Goal: Task Accomplishment & Management: Use online tool/utility

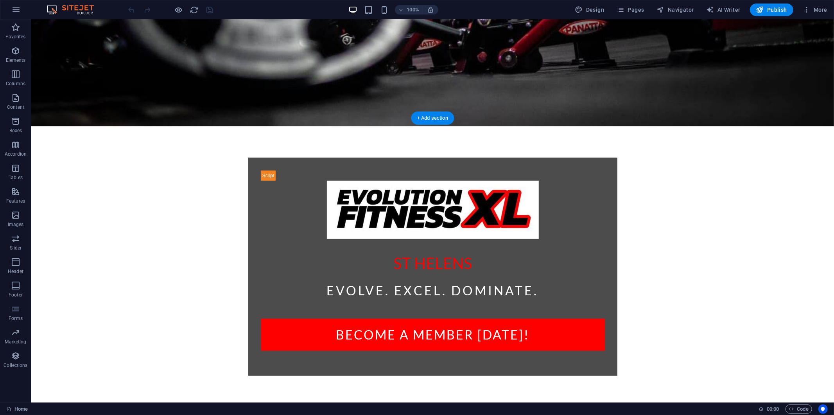
scroll to position [284, 0]
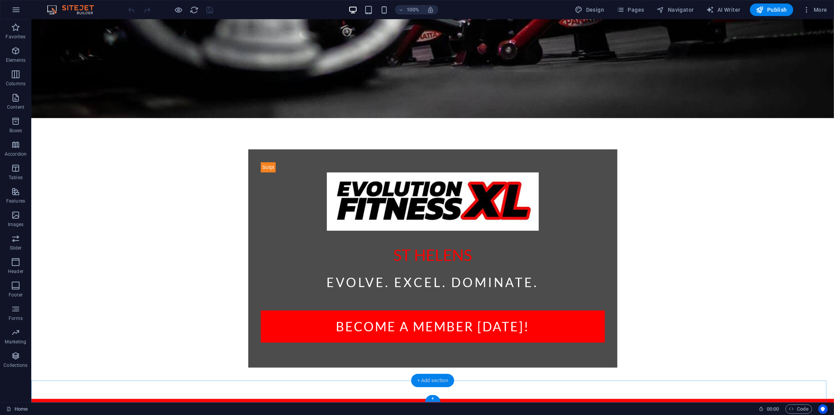
click at [432, 377] on div "+ Add section" at bounding box center [432, 380] width 43 height 13
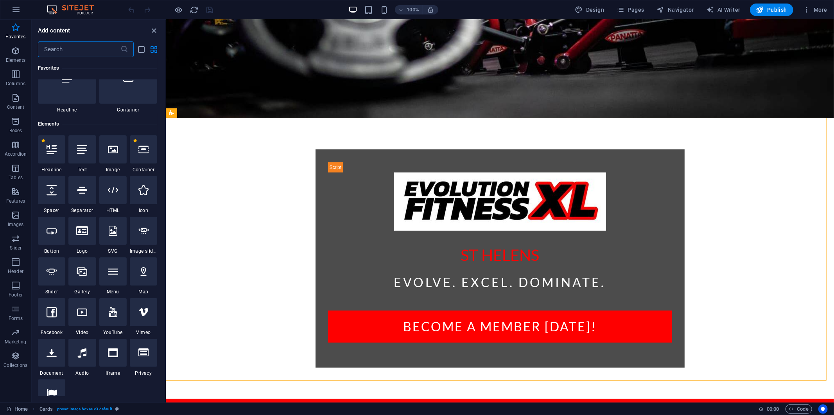
scroll to position [0, 0]
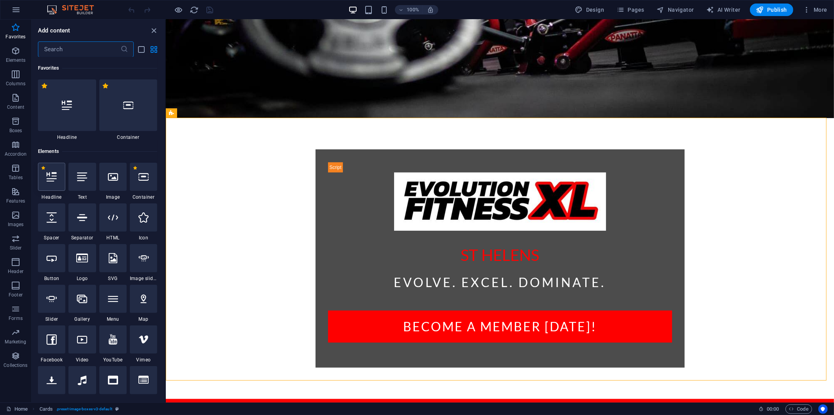
click at [57, 176] on div at bounding box center [51, 177] width 27 height 28
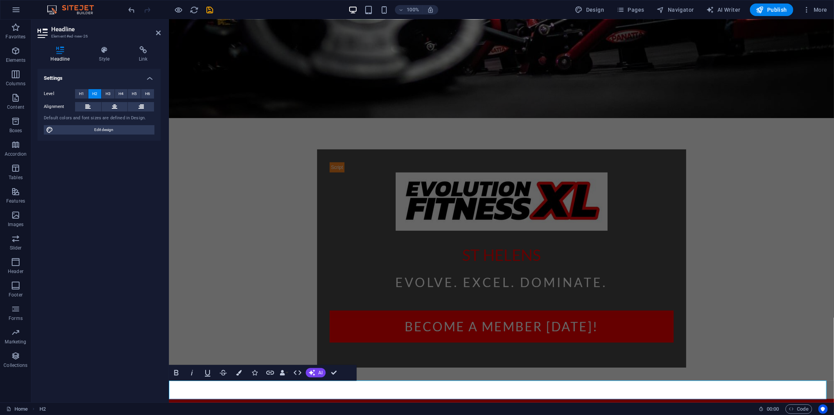
drag, startPoint x: 300, startPoint y: 389, endPoint x: 137, endPoint y: 391, distance: 163.5
click at [169, 391] on html "Skip to main content [GEOGRAPHIC_DATA] Evolve. Excel. Dominate. become a member…" at bounding box center [501, 407] width 665 height 1344
click at [237, 372] on icon "button" at bounding box center [238, 372] width 5 height 5
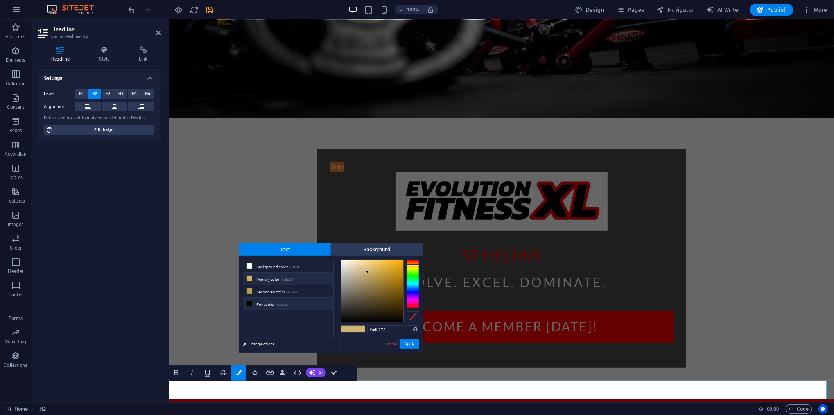
click at [283, 307] on small "#000000" at bounding box center [283, 304] width 12 height 5
type input "#000000"
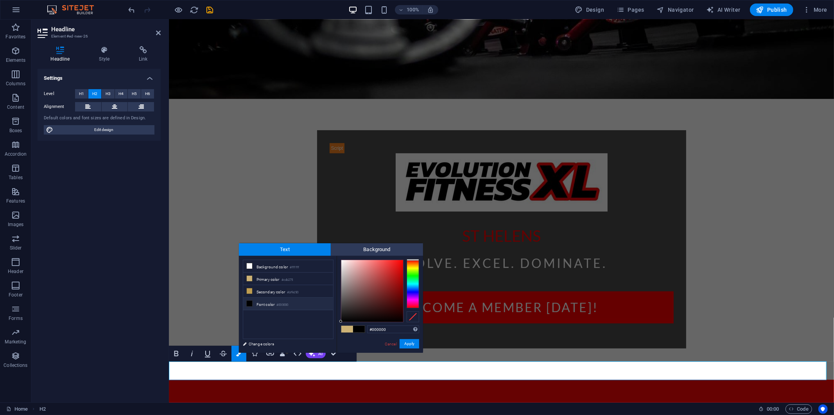
drag, startPoint x: 592, startPoint y: 392, endPoint x: 336, endPoint y: 388, distance: 256.6
click at [169, 376] on html "Skip to main content [GEOGRAPHIC_DATA] Evolve. Excel. Dominate. become a member…" at bounding box center [501, 388] width 665 height 1344
click at [251, 304] on icon at bounding box center [249, 303] width 5 height 5
click at [413, 342] on button "Apply" at bounding box center [410, 343] width 20 height 9
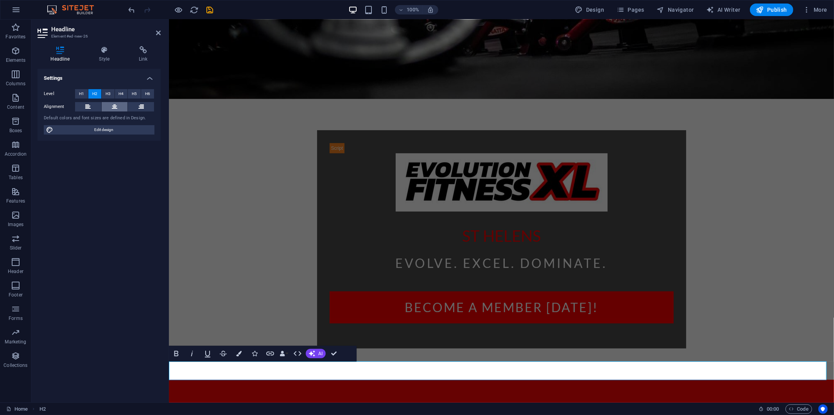
click at [115, 107] on icon at bounding box center [114, 106] width 5 height 9
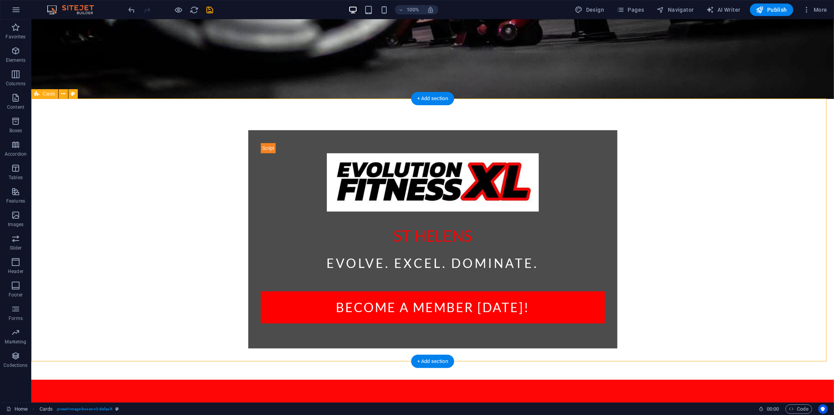
click at [14, 52] on icon "button" at bounding box center [15, 50] width 9 height 9
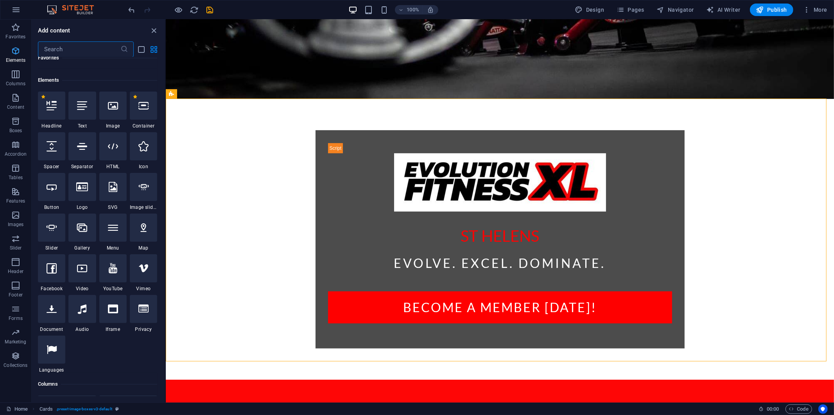
scroll to position [83, 0]
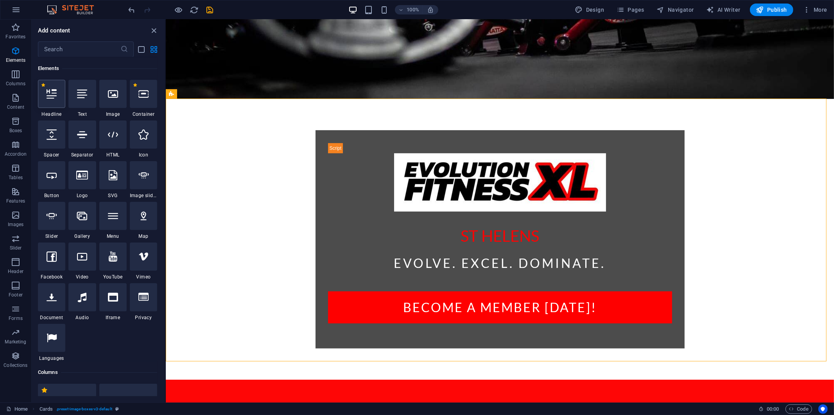
click at [44, 92] on div at bounding box center [51, 94] width 27 height 28
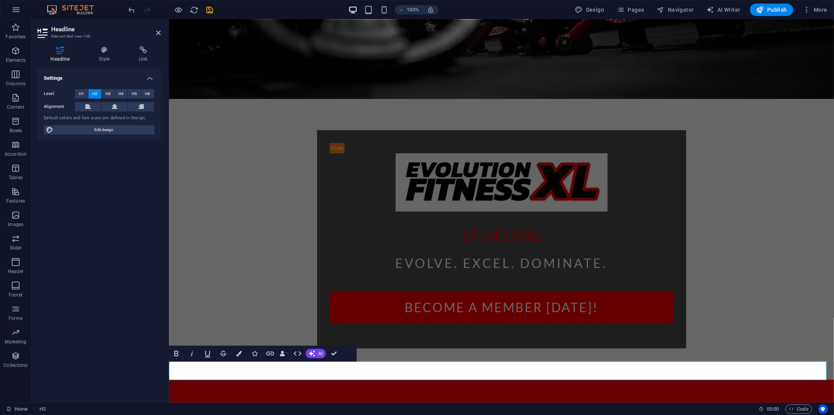
drag, startPoint x: 281, startPoint y: 371, endPoint x: 285, endPoint y: 372, distance: 3.9
drag, startPoint x: 194, startPoint y: 372, endPoint x: 152, endPoint y: 370, distance: 41.5
click at [169, 370] on html "Skip to main content [GEOGRAPHIC_DATA] Evolve. Excel. Dominate. become a member…" at bounding box center [501, 397] width 665 height 1363
drag, startPoint x: 243, startPoint y: 369, endPoint x: 334, endPoint y: 386, distance: 93.1
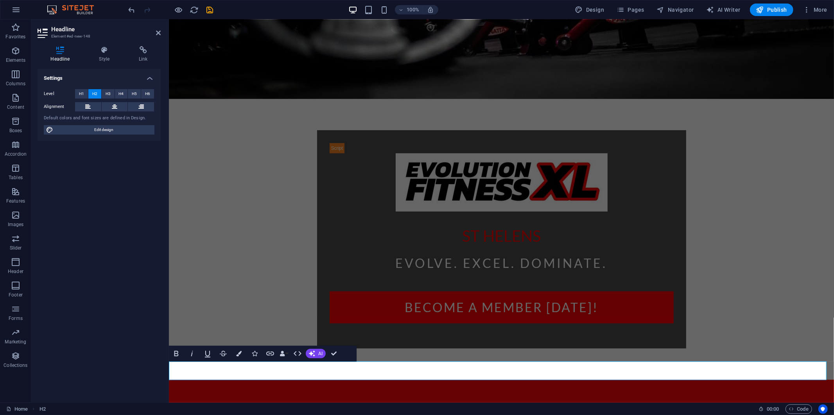
click at [169, 369] on html "Skip to main content [GEOGRAPHIC_DATA] Evolve. Excel. Dominate. become a member…" at bounding box center [501, 397] width 665 height 1363
click at [236, 353] on icon "button" at bounding box center [238, 353] width 5 height 5
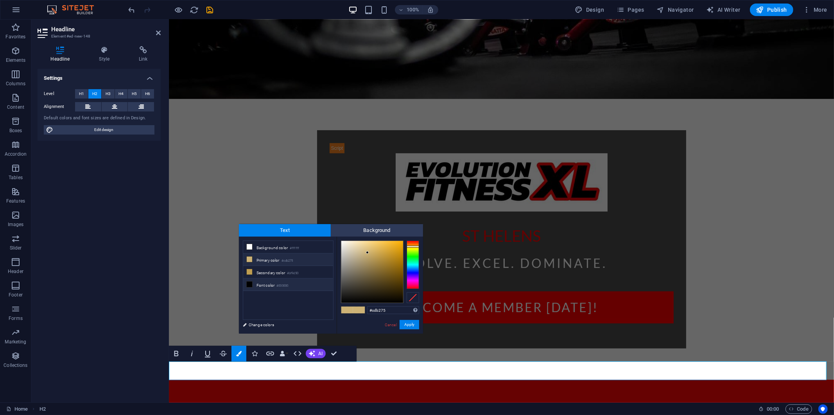
click at [250, 284] on icon at bounding box center [249, 284] width 5 height 5
type input "#000000"
click at [413, 323] on button "Apply" at bounding box center [410, 324] width 20 height 9
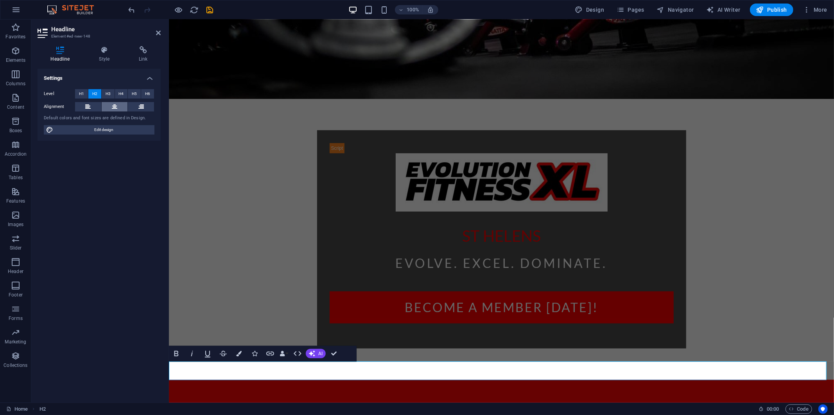
click at [112, 104] on icon at bounding box center [114, 106] width 5 height 9
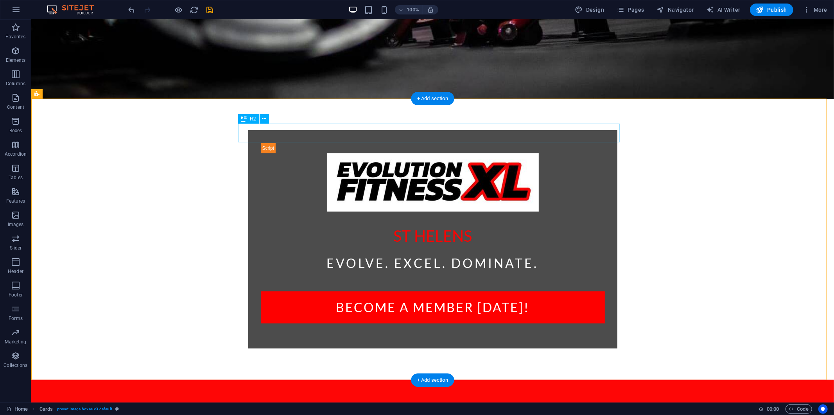
click at [413, 404] on div "WHAT WE OFFER!" at bounding box center [222, 413] width 382 height 19
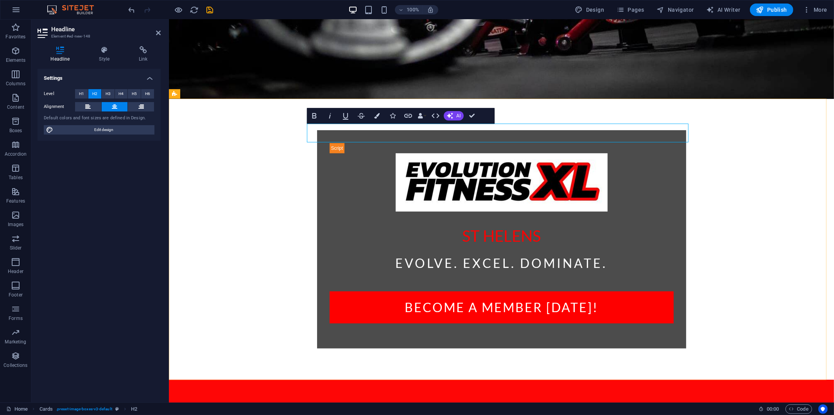
drag, startPoint x: 567, startPoint y: 129, endPoint x: 429, endPoint y: 131, distance: 137.7
click at [429, 404] on h2 "WHAT WE OFFER!" at bounding box center [360, 413] width 382 height 19
click at [378, 118] on icon "button" at bounding box center [376, 115] width 5 height 5
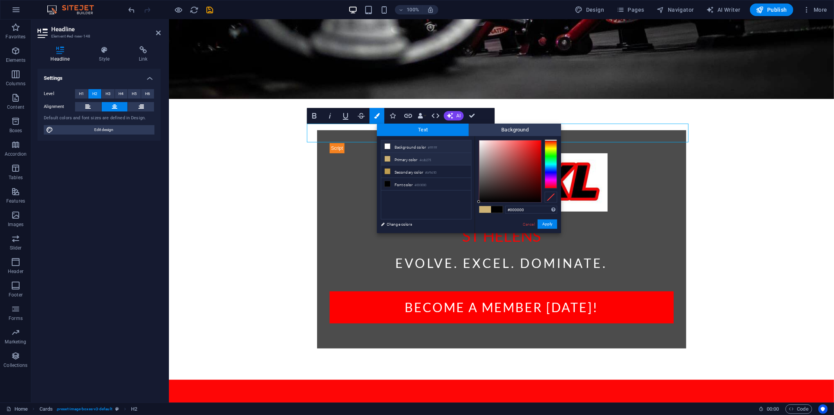
click at [392, 145] on li "Background color #ffffff" at bounding box center [426, 146] width 90 height 13
type input "#ffffff"
click at [544, 223] on button "Apply" at bounding box center [548, 223] width 20 height 9
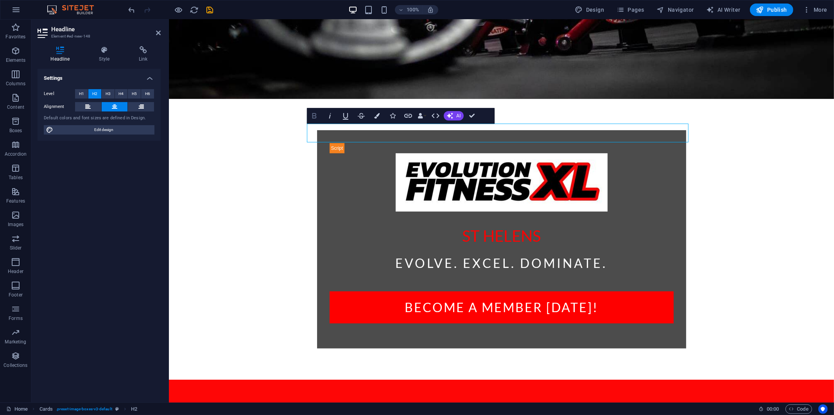
click at [318, 115] on icon "button" at bounding box center [314, 115] width 9 height 9
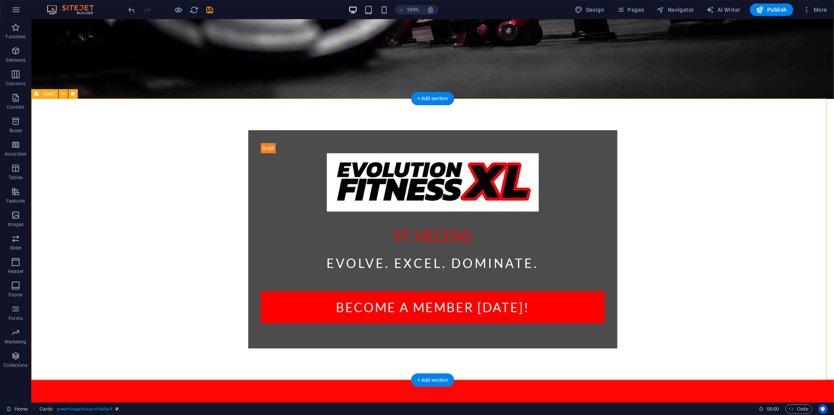
click at [413, 404] on div "WHAT WE OFFER!" at bounding box center [222, 413] width 382 height 19
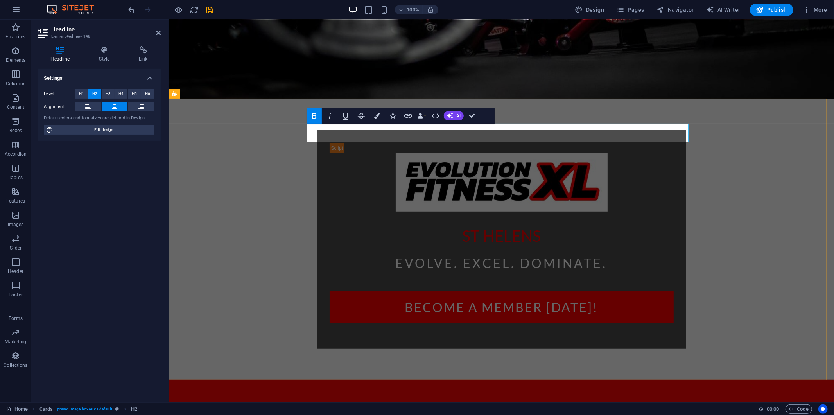
click at [550, 404] on h2 "WHAT WE OFFER!" at bounding box center [360, 413] width 382 height 19
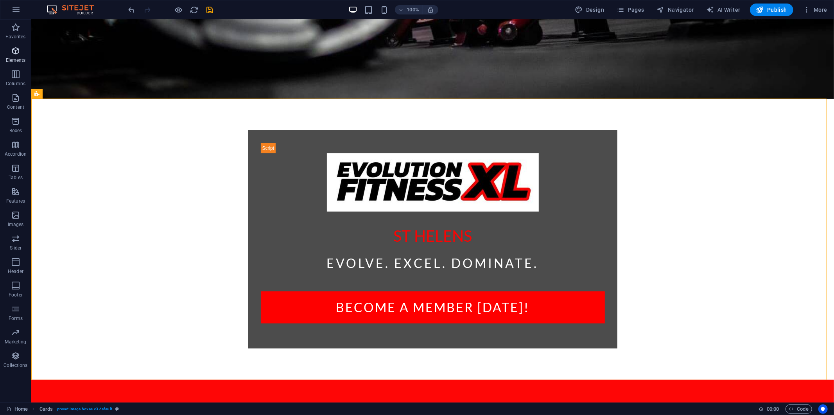
click at [17, 55] on icon "button" at bounding box center [15, 50] width 9 height 9
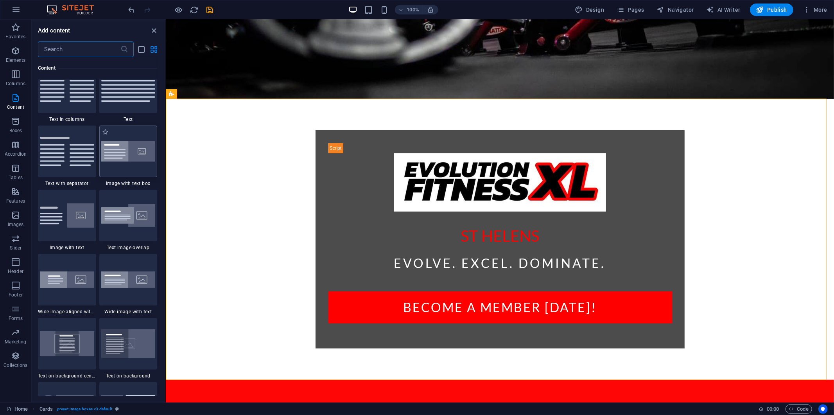
scroll to position [1343, 0]
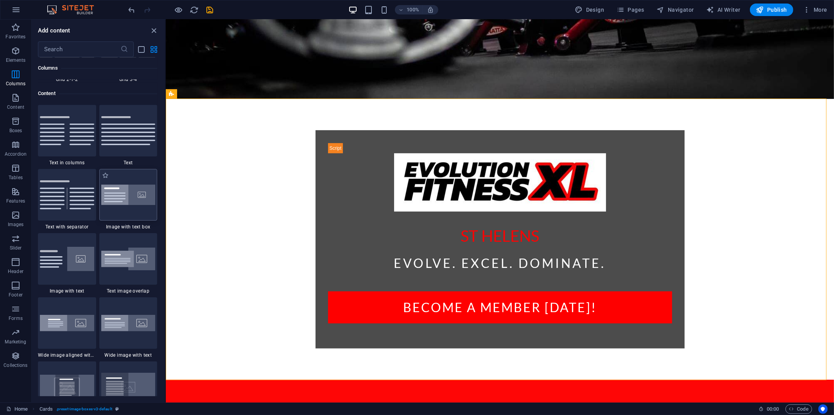
click at [136, 196] on img at bounding box center [128, 195] width 54 height 21
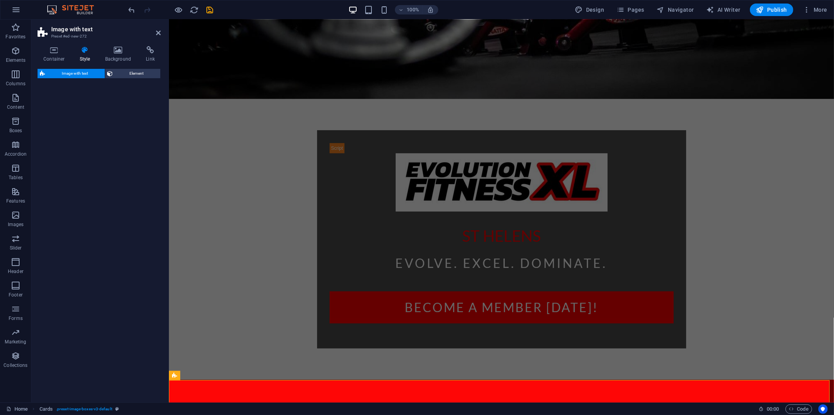
select select "rem"
select select "px"
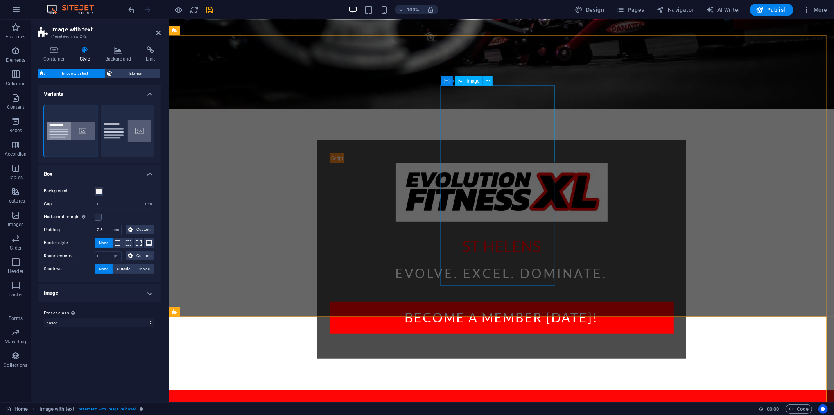
scroll to position [293, 0]
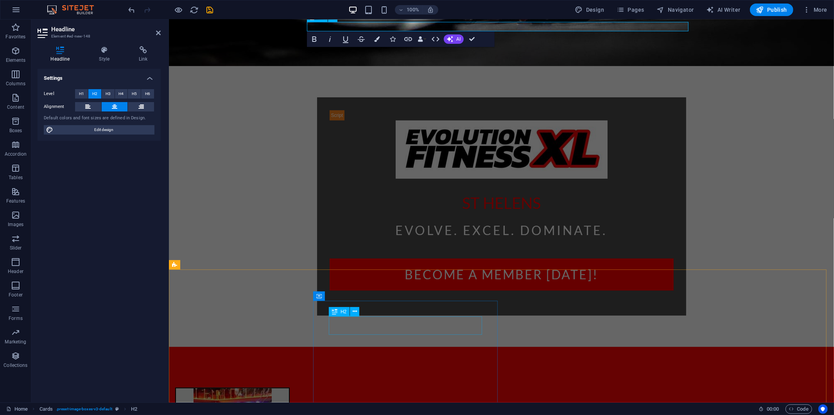
scroll to position [467, 0]
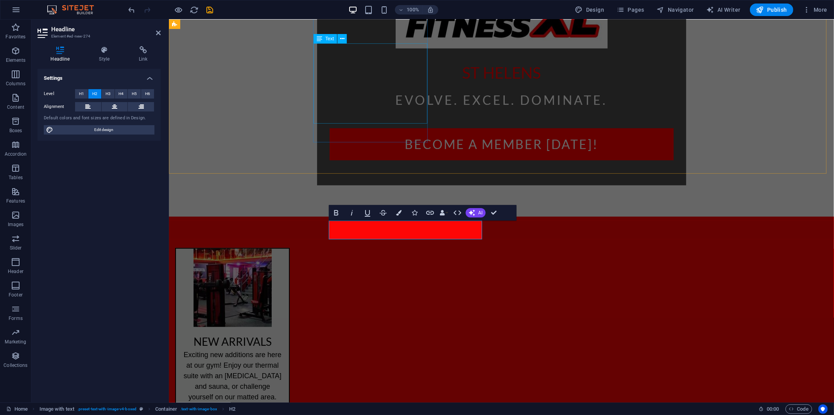
scroll to position [491, 0]
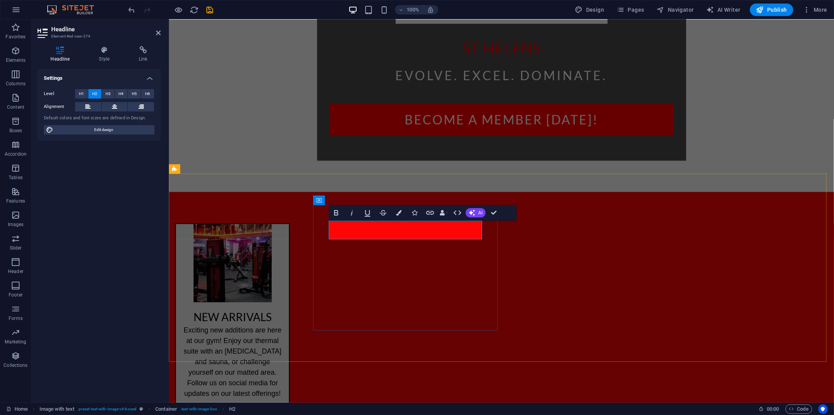
drag, startPoint x: 473, startPoint y: 228, endPoint x: 329, endPoint y: 225, distance: 144.4
click at [404, 210] on button "Colors" at bounding box center [399, 213] width 15 height 16
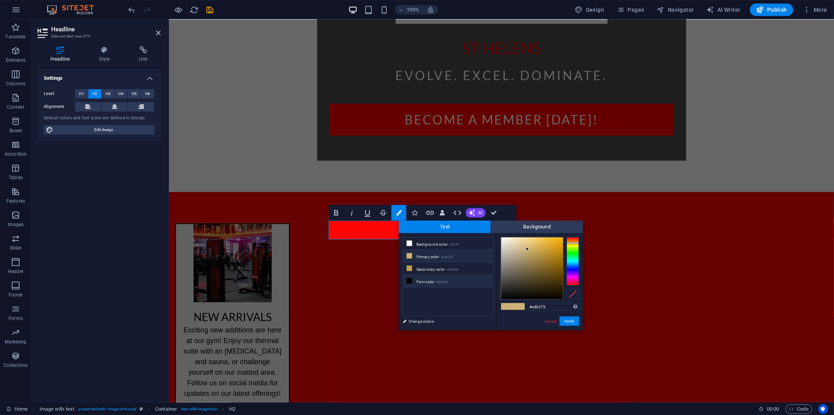
click at [410, 280] on icon at bounding box center [409, 280] width 5 height 5
type input "#000000"
drag, startPoint x: 568, startPoint y: 320, endPoint x: 433, endPoint y: 303, distance: 136.8
click at [568, 320] on button "Apply" at bounding box center [570, 320] width 20 height 9
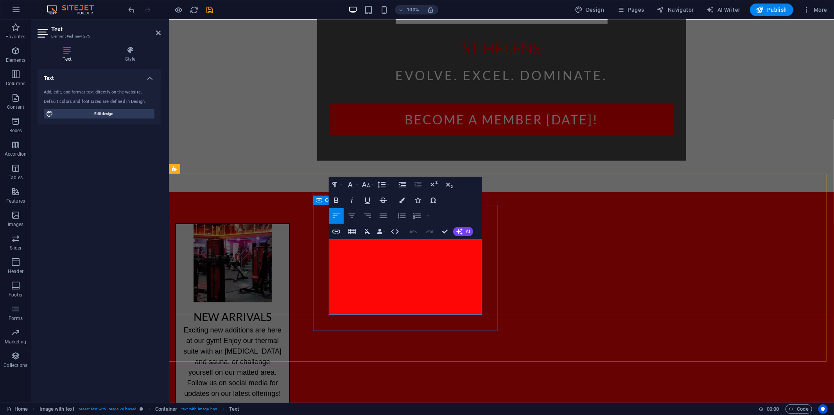
drag, startPoint x: 382, startPoint y: 311, endPoint x: 327, endPoint y: 246, distance: 84.1
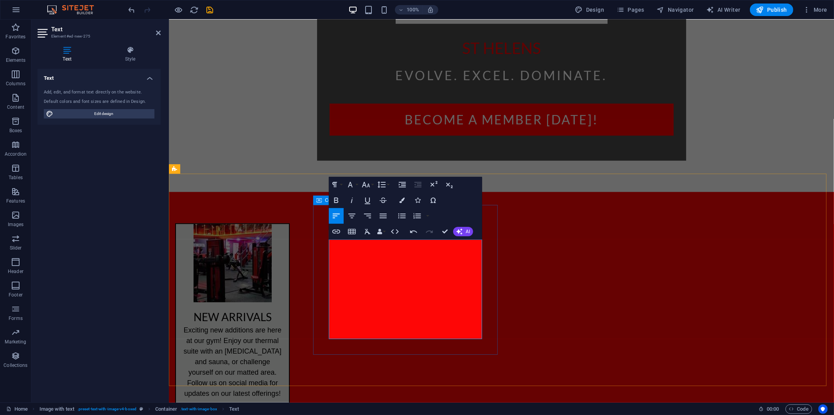
drag, startPoint x: 391, startPoint y: 333, endPoint x: 325, endPoint y: 237, distance: 116.5
click at [367, 232] on icon "button" at bounding box center [367, 231] width 9 height 9
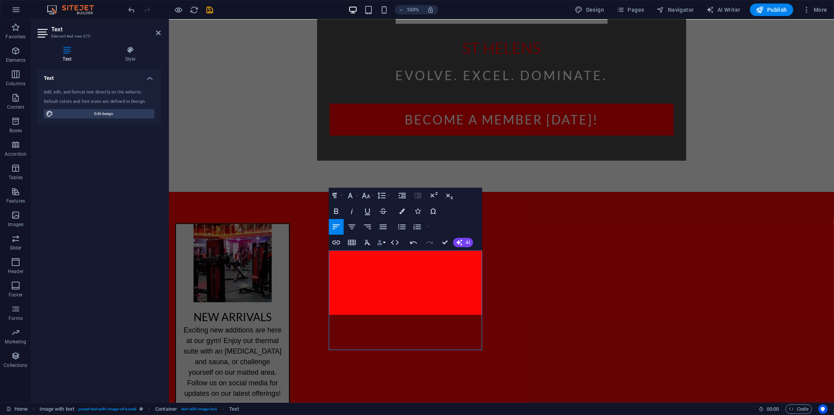
scroll to position [480, 0]
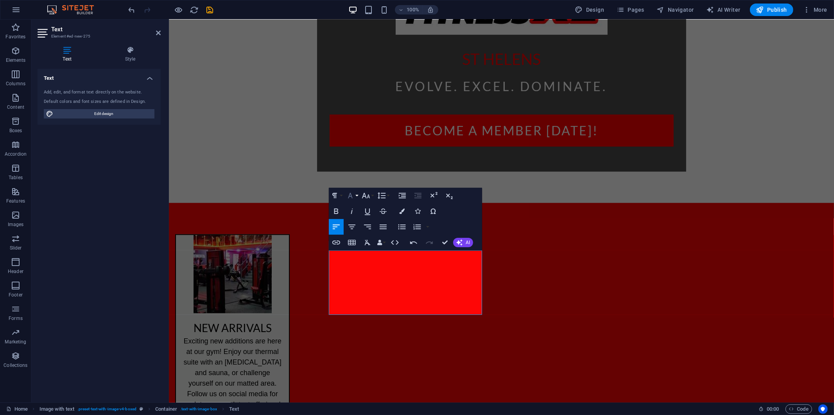
click at [358, 197] on button "Font Family" at bounding box center [352, 196] width 15 height 16
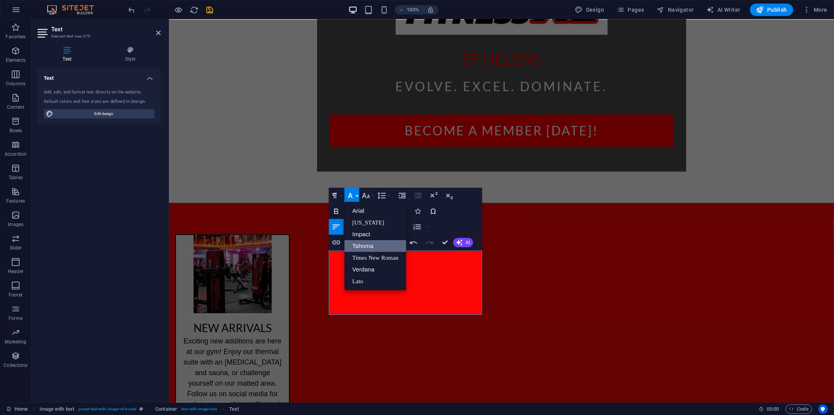
click at [368, 241] on link "Tahoma" at bounding box center [376, 246] width 62 height 12
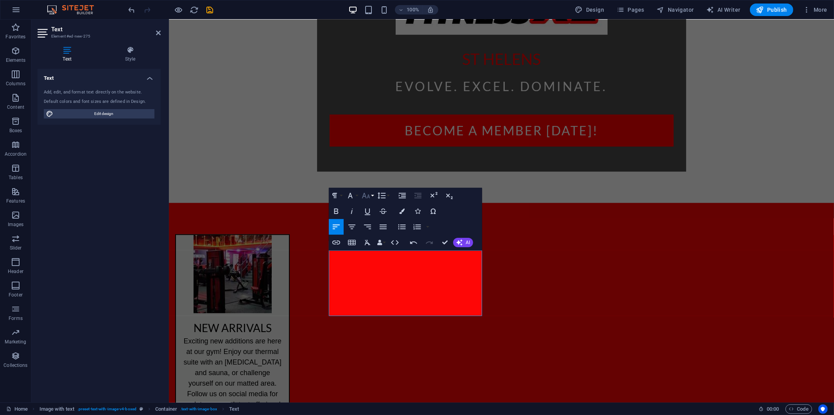
click at [363, 194] on icon "button" at bounding box center [365, 195] width 9 height 9
click at [378, 283] on link "18" at bounding box center [374, 281] width 28 height 12
click at [365, 199] on icon "button" at bounding box center [365, 195] width 9 height 9
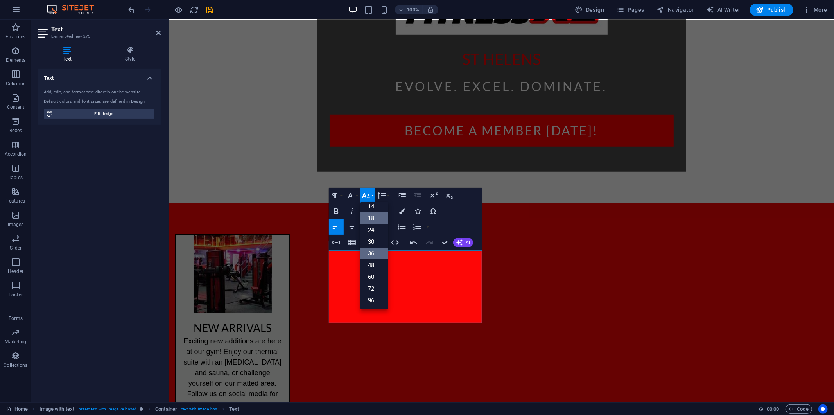
scroll to position [63, 0]
click at [373, 230] on link "24" at bounding box center [374, 231] width 28 height 12
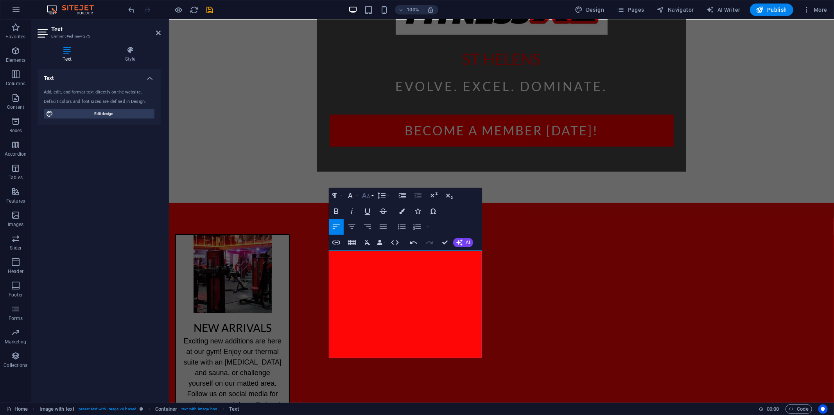
click at [369, 190] on button "Font Size" at bounding box center [367, 196] width 15 height 16
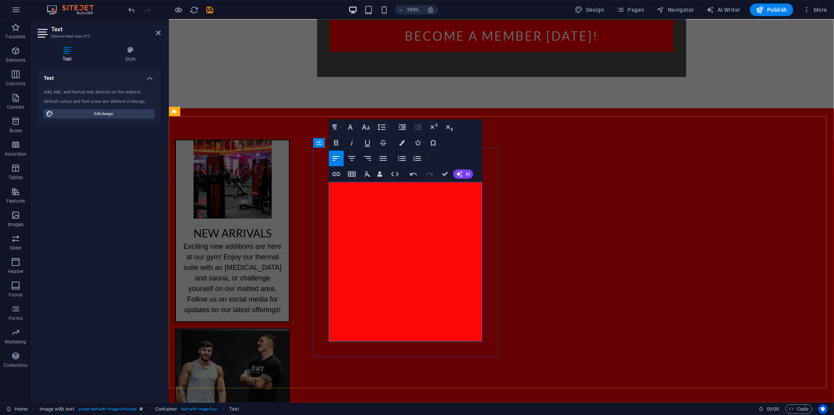
scroll to position [576, 0]
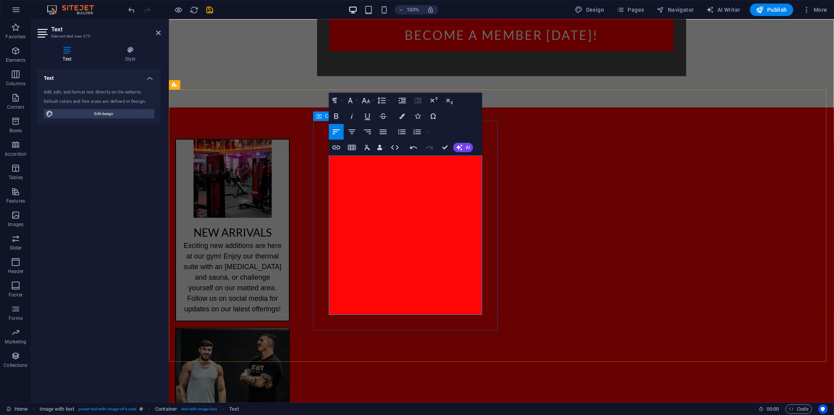
drag, startPoint x: 428, startPoint y: 310, endPoint x: 322, endPoint y: 164, distance: 180.3
click at [367, 98] on icon "button" at bounding box center [365, 100] width 9 height 9
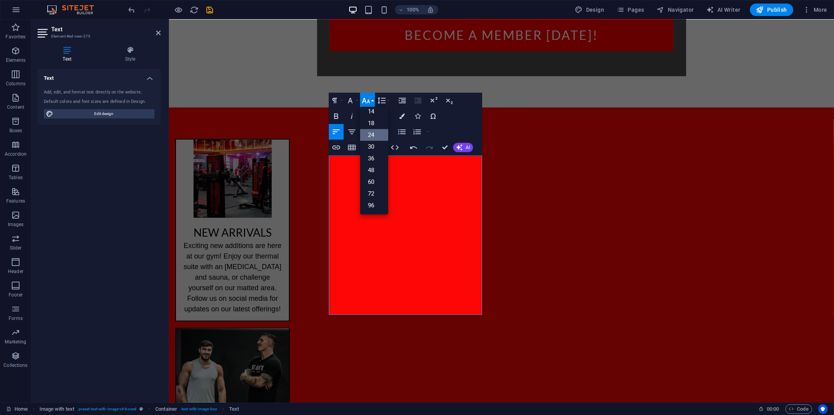
scroll to position [63, 0]
click at [374, 126] on link "18" at bounding box center [374, 124] width 28 height 12
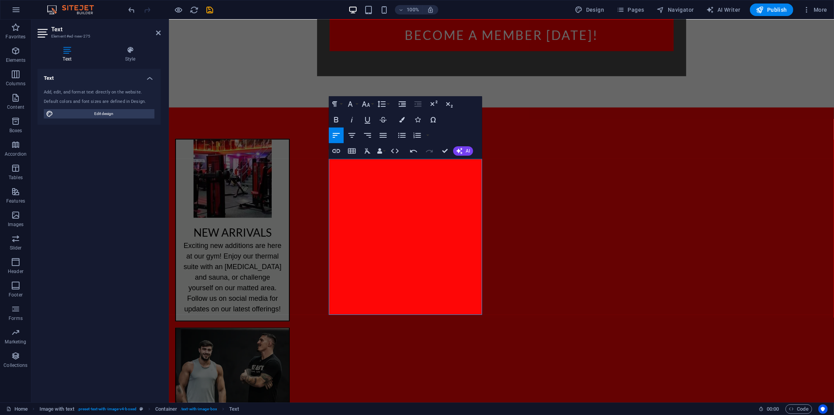
scroll to position [572, 0]
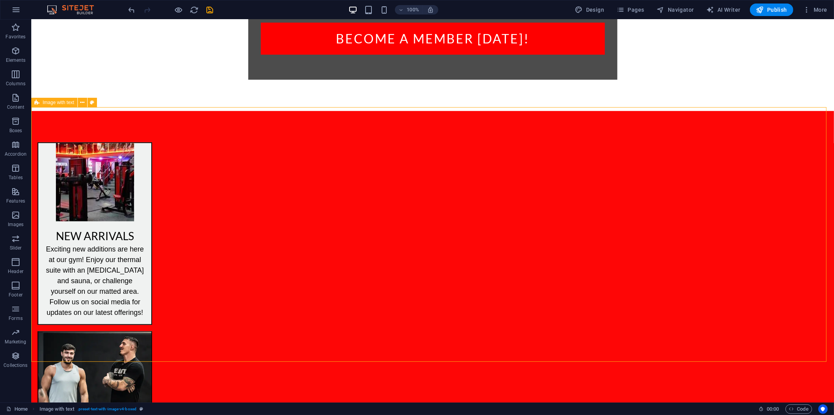
scroll to position [558, 0]
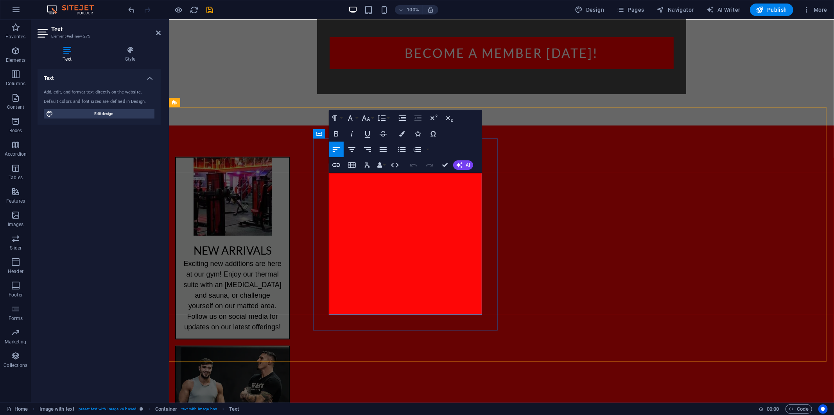
drag, startPoint x: 433, startPoint y: 302, endPoint x: 325, endPoint y: 177, distance: 164.7
click at [366, 119] on icon "button" at bounding box center [365, 117] width 9 height 9
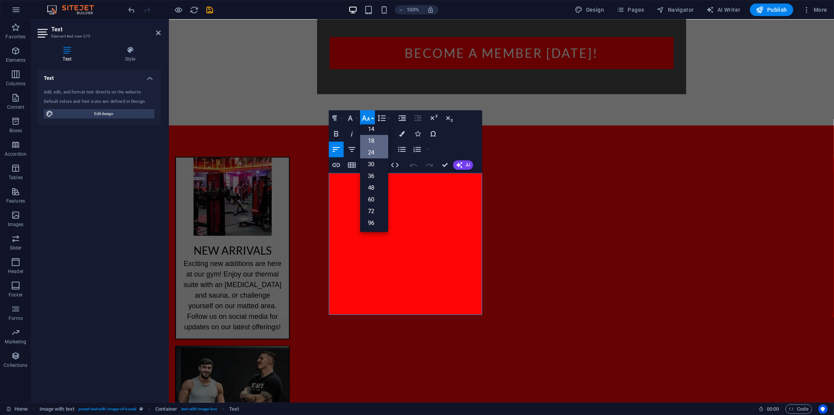
scroll to position [63, 0]
click at [351, 118] on icon "button" at bounding box center [350, 117] width 5 height 5
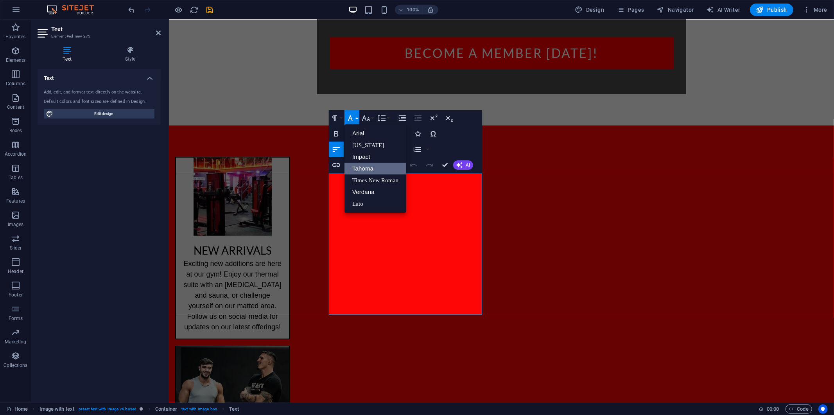
scroll to position [0, 0]
click at [364, 171] on link "Tahoma" at bounding box center [376, 169] width 62 height 12
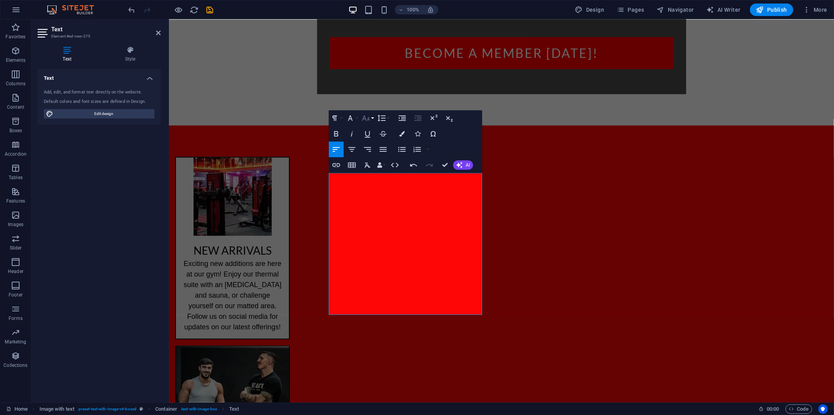
click at [368, 119] on icon "button" at bounding box center [365, 117] width 9 height 9
click at [368, 151] on link "24" at bounding box center [374, 153] width 28 height 12
click at [365, 120] on icon "button" at bounding box center [365, 117] width 9 height 9
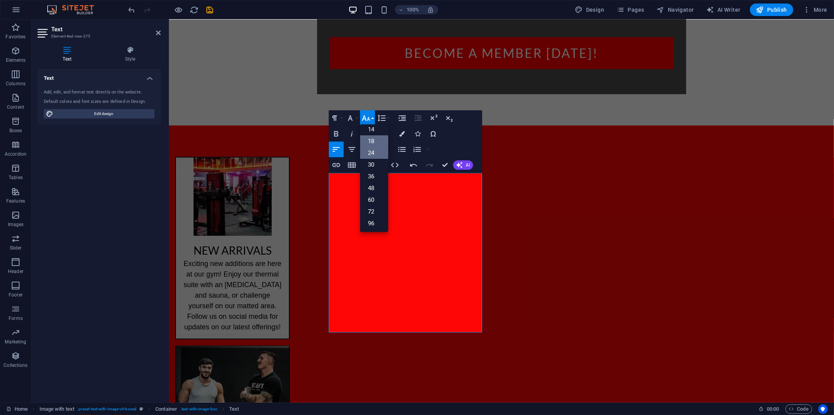
click at [368, 142] on link "18" at bounding box center [374, 141] width 28 height 12
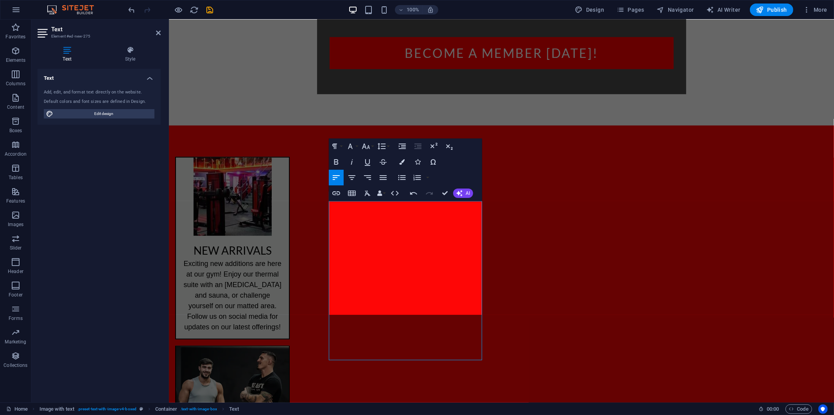
scroll to position [530, 0]
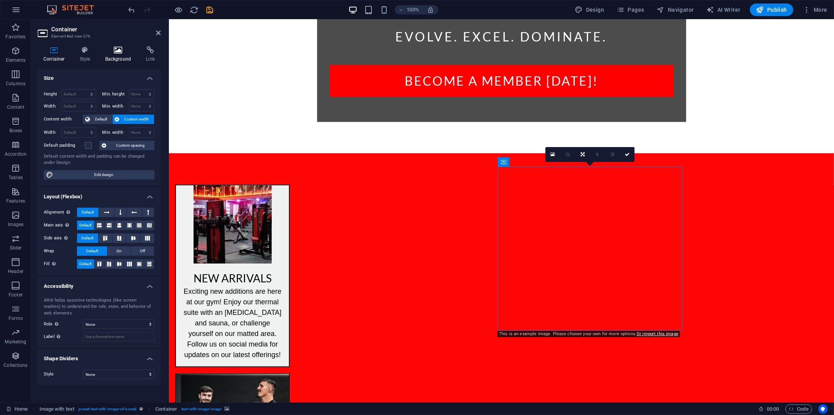
drag, startPoint x: 120, startPoint y: 47, endPoint x: 129, endPoint y: 57, distance: 13.6
click at [120, 47] on icon at bounding box center [118, 50] width 38 height 8
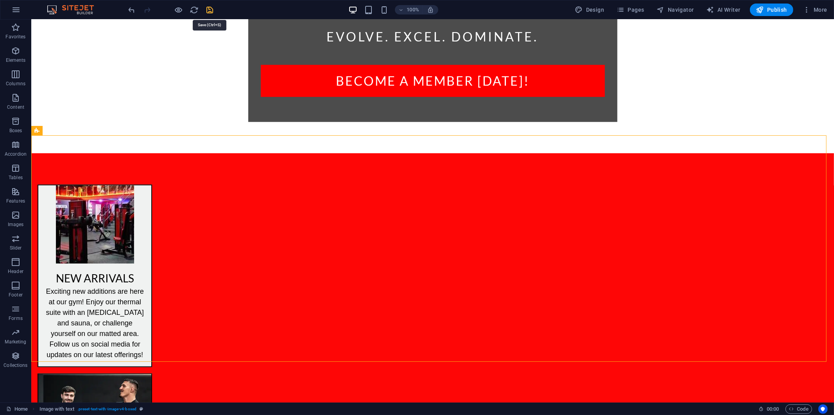
click at [207, 7] on icon "save" at bounding box center [210, 9] width 9 height 9
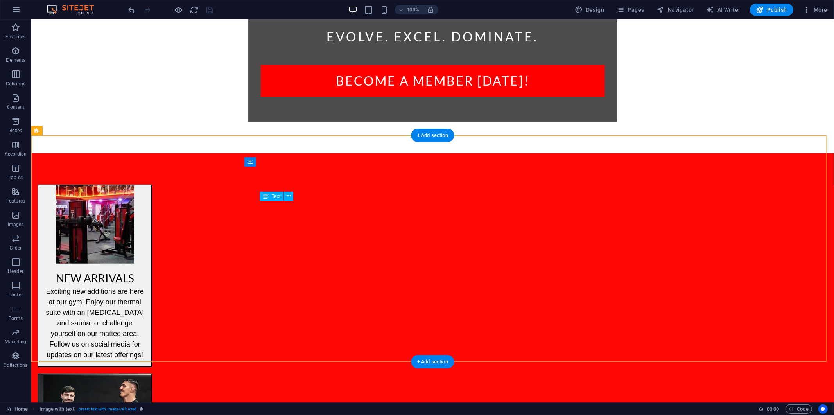
drag, startPoint x: 332, startPoint y: 311, endPoint x: 260, endPoint y: 211, distance: 123.3
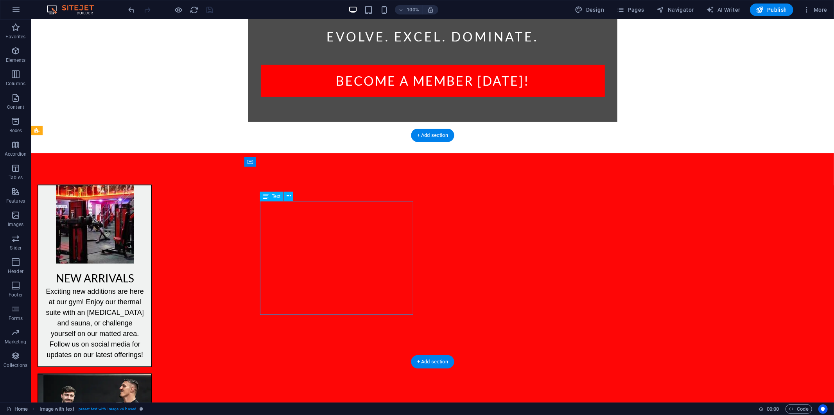
drag, startPoint x: 331, startPoint y: 306, endPoint x: 290, endPoint y: 304, distance: 41.5
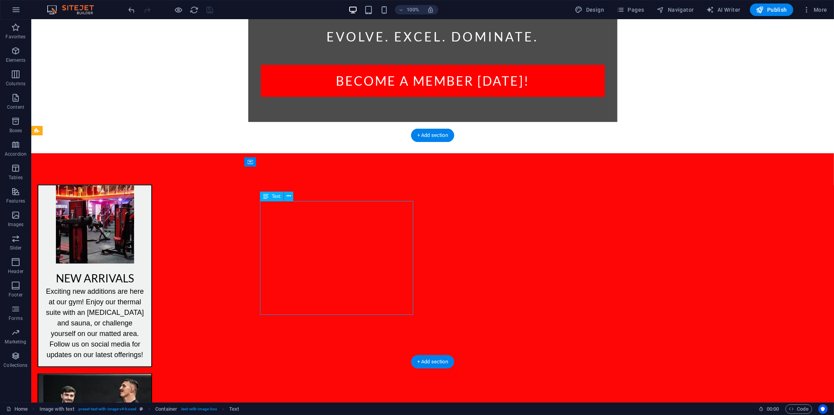
drag, startPoint x: 330, startPoint y: 302, endPoint x: 330, endPoint y: 307, distance: 4.3
drag, startPoint x: 332, startPoint y: 310, endPoint x: 268, endPoint y: 241, distance: 93.8
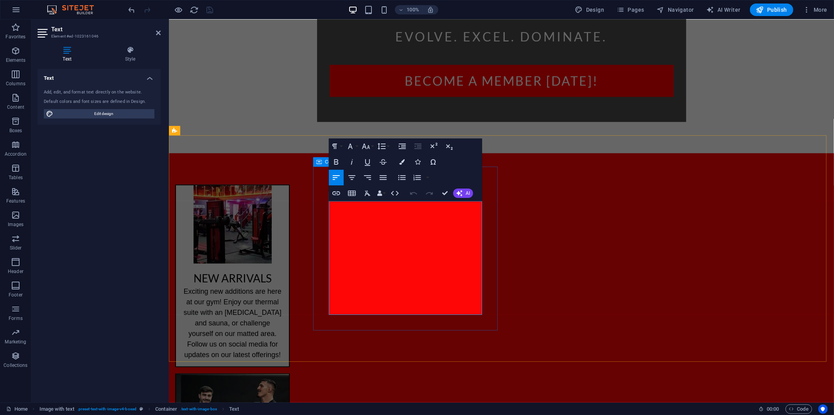
drag, startPoint x: 392, startPoint y: 304, endPoint x: 331, endPoint y: 203, distance: 118.3
drag, startPoint x: 399, startPoint y: 311, endPoint x: 303, endPoint y: 201, distance: 145.5
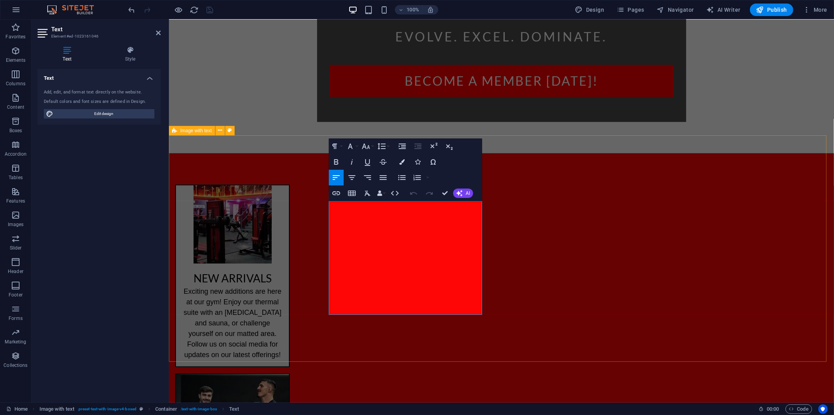
copy div "- Boxing & MMA Ring - Sauna & [MEDICAL_DATA] - Private studio - Full changing f…"
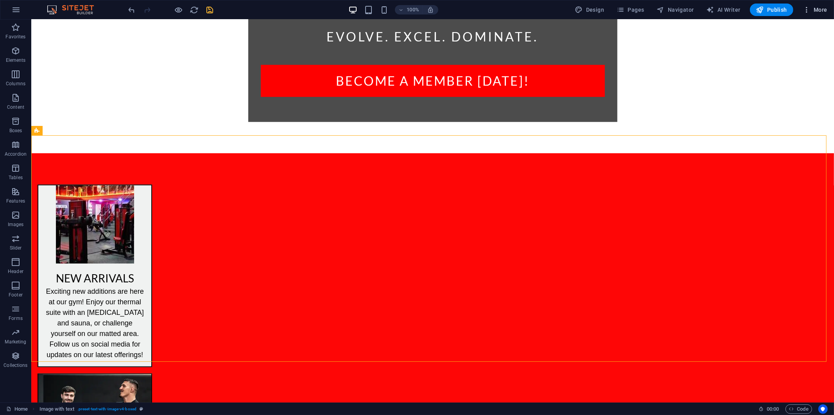
click at [809, 9] on icon "button" at bounding box center [807, 10] width 8 height 8
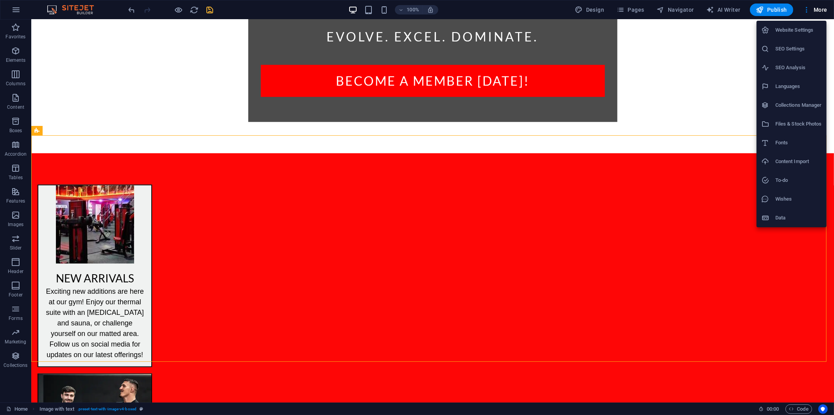
click at [789, 54] on li "SEO Settings" at bounding box center [792, 49] width 70 height 19
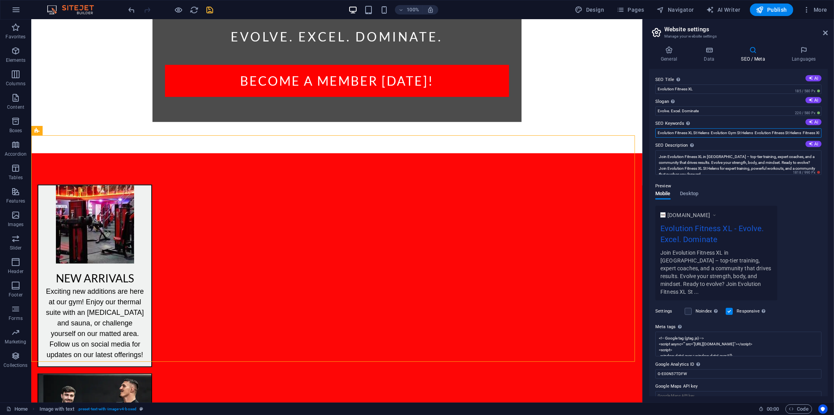
click at [659, 134] on input "Evolution Fitness XL St Helens Evolution Gym St Helens Evolution Fitness St Hel…" at bounding box center [739, 132] width 166 height 9
click at [657, 134] on input "Evolution Fitness XL St Helens Evolution Gym St Helens Evolution Fitness St Hel…" at bounding box center [739, 132] width 166 height 9
paste input "- Boxing & MMA Ring - Sauna & [MEDICAL_DATA] - Private studio - Full changing f…"
type input "- Boxing & MMA Ring - Sauna & [MEDICAL_DATA] - Private studio - Full changing f…"
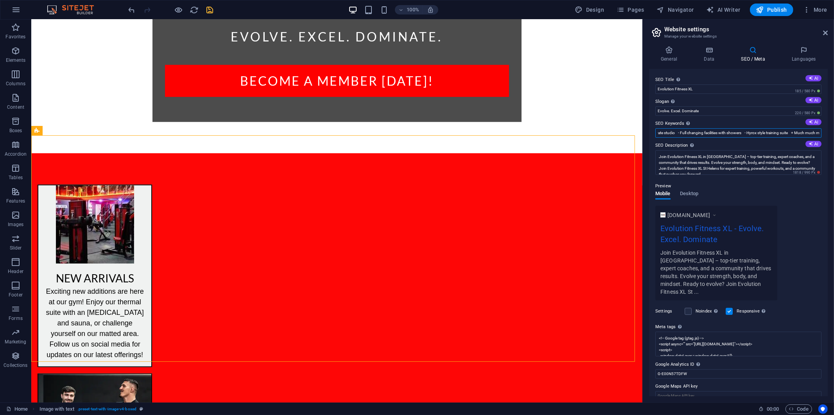
scroll to position [0, 97]
click at [210, 11] on icon "save" at bounding box center [210, 9] width 9 height 9
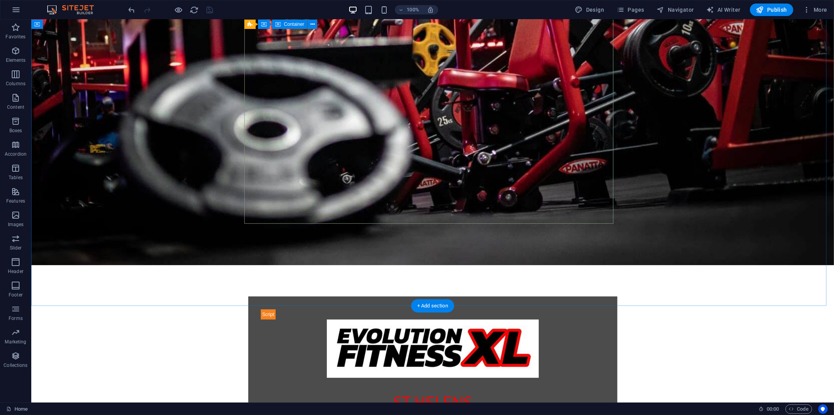
scroll to position [0, 0]
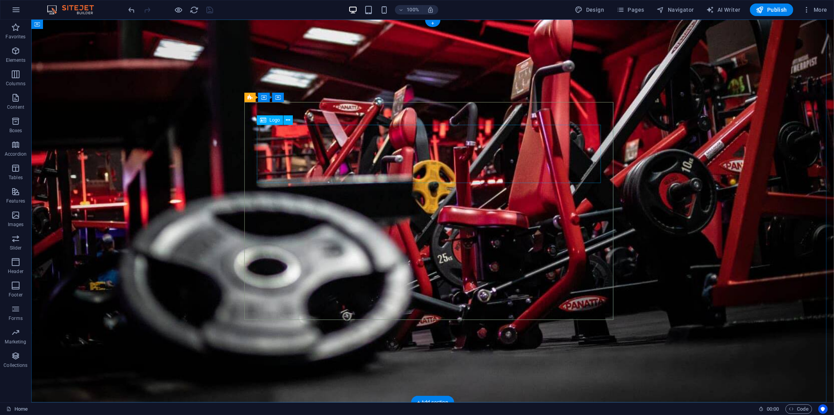
select select "px"
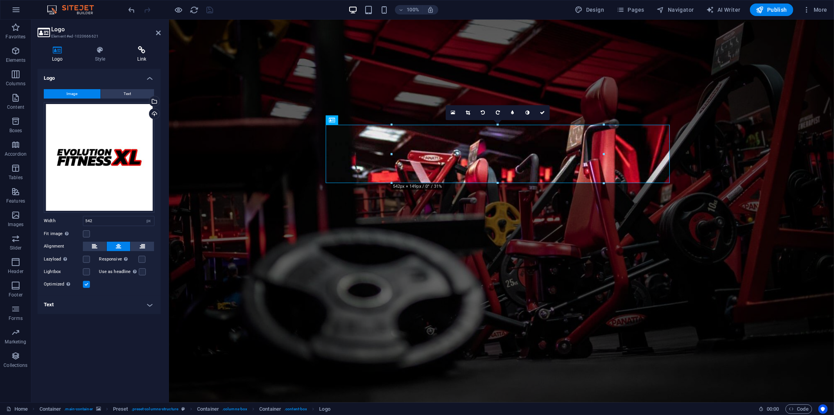
click at [137, 52] on icon at bounding box center [142, 50] width 38 height 8
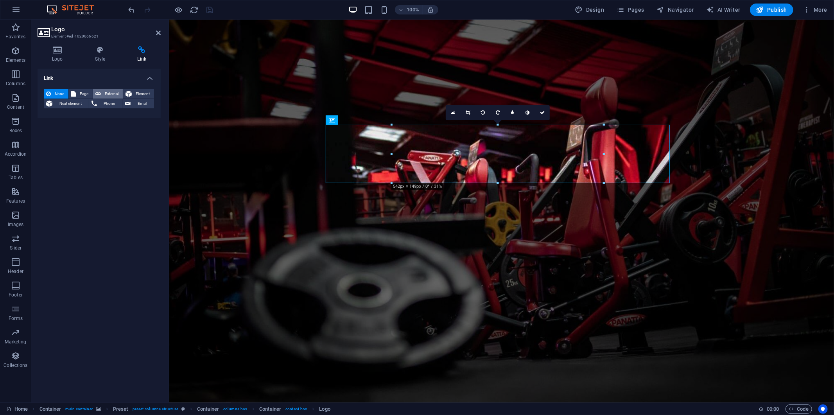
click at [104, 95] on span "External" at bounding box center [111, 93] width 17 height 9
select select "blank"
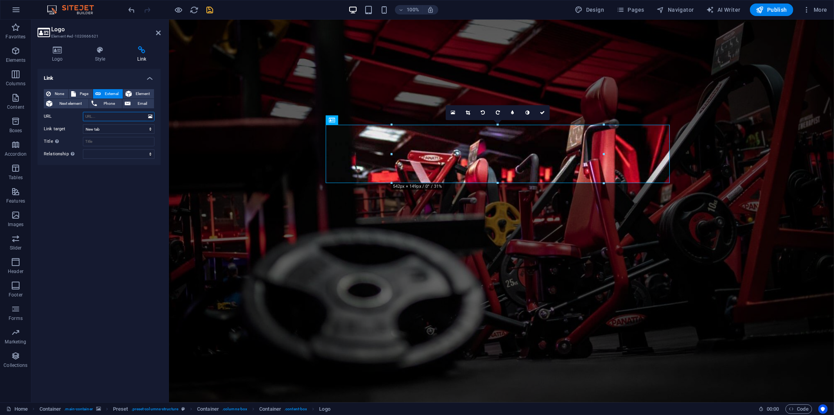
click at [98, 118] on input "URL" at bounding box center [119, 116] width 72 height 9
paste input "[URL][DOMAIN_NAME]"
type input "[URL][DOMAIN_NAME]"
click at [212, 7] on icon "save" at bounding box center [210, 9] width 9 height 9
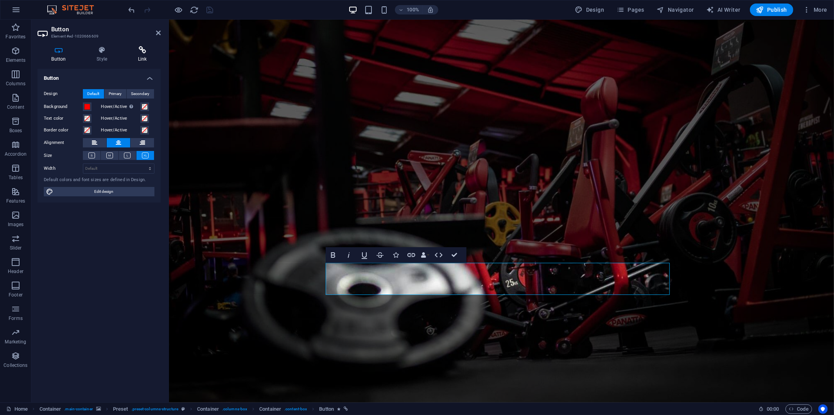
click at [142, 52] on icon at bounding box center [142, 50] width 37 height 8
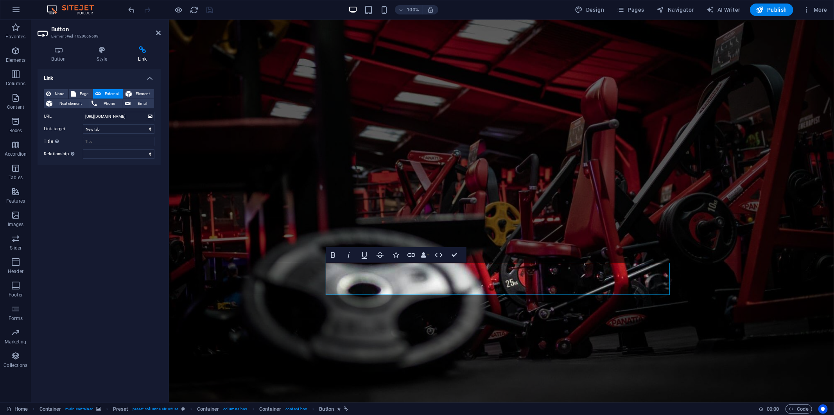
click at [206, 66] on figure at bounding box center [501, 210] width 665 height 383
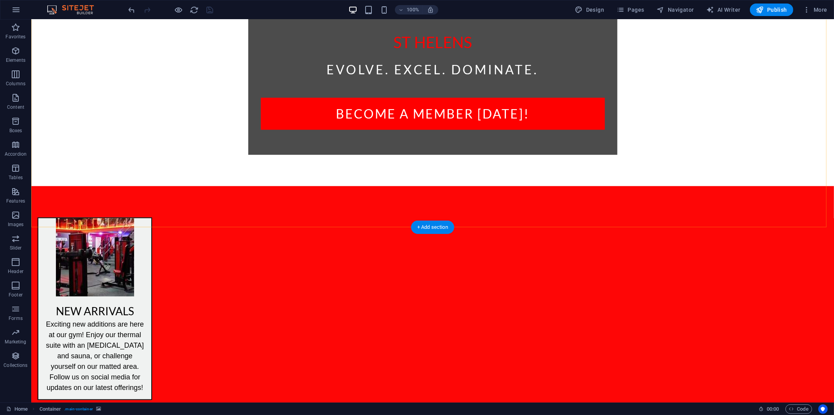
scroll to position [530, 0]
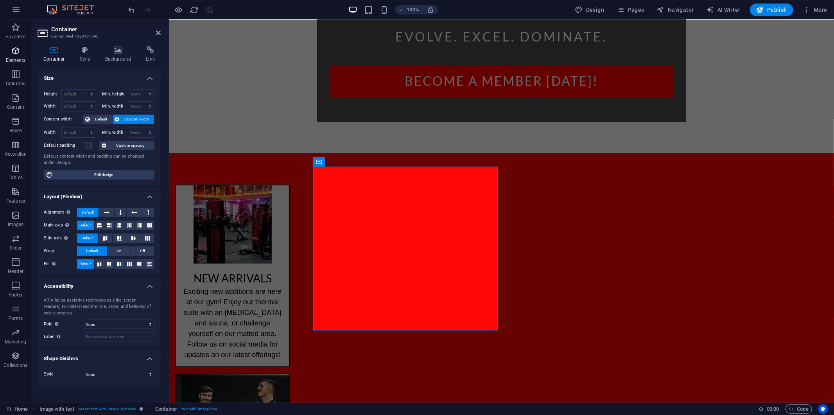
click at [18, 51] on icon "button" at bounding box center [15, 50] width 9 height 9
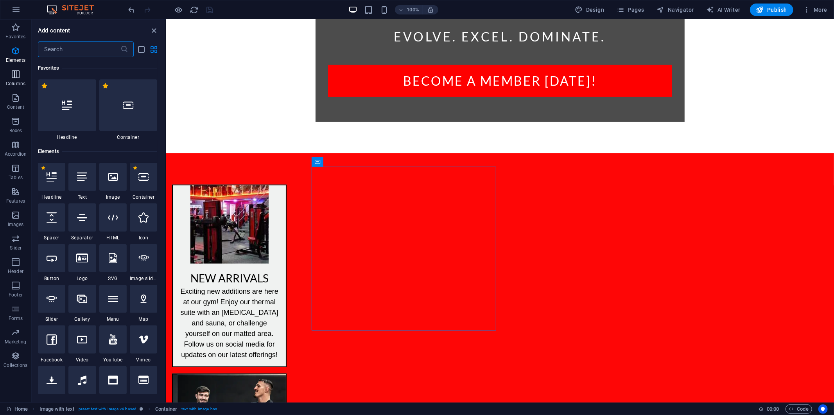
scroll to position [83, 0]
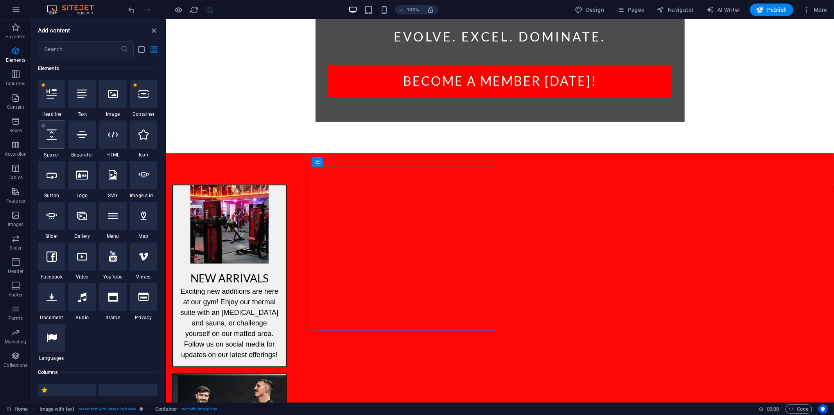
click at [56, 139] on div at bounding box center [51, 134] width 27 height 28
select select "px"
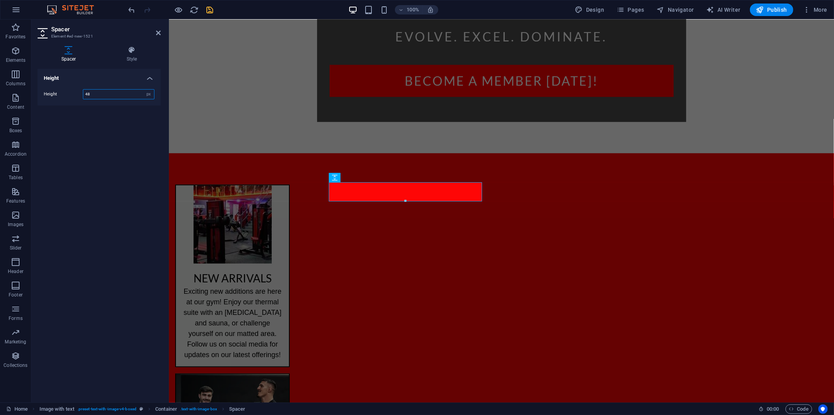
type input "47"
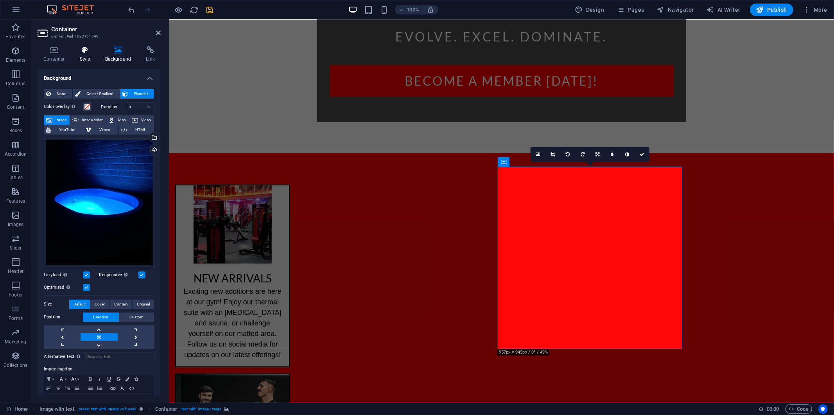
click at [88, 49] on icon at bounding box center [85, 50] width 22 height 8
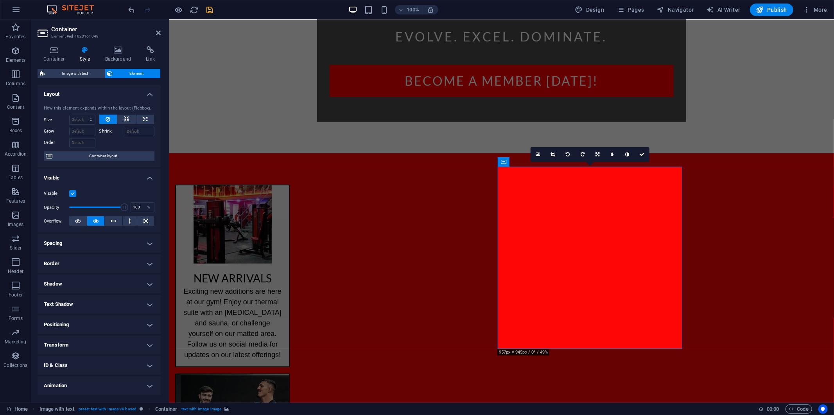
click at [95, 262] on h4 "Border" at bounding box center [99, 263] width 123 height 19
click at [98, 280] on button at bounding box center [102, 279] width 14 height 9
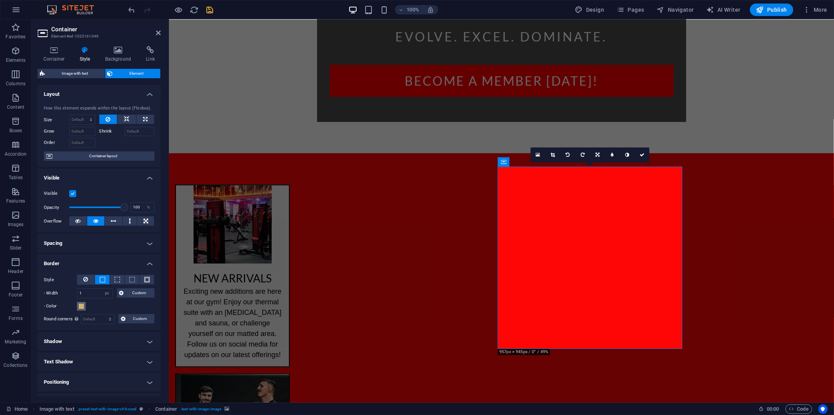
click at [83, 305] on span at bounding box center [81, 306] width 6 height 6
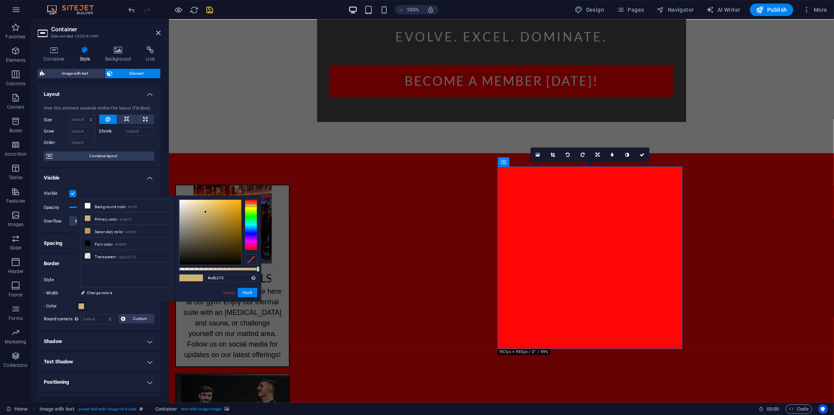
click at [248, 202] on div at bounding box center [251, 224] width 13 height 51
drag, startPoint x: 252, startPoint y: 201, endPoint x: 252, endPoint y: 197, distance: 4.3
click at [252, 197] on div "#cd7575 Supported formats #0852ed rgb(8, 82, 237) rgba(8, 82, 237, 90%) hsv(221…" at bounding box center [218, 305] width 86 height 219
type input "#fd0303"
click at [240, 200] on div at bounding box center [211, 232] width 62 height 65
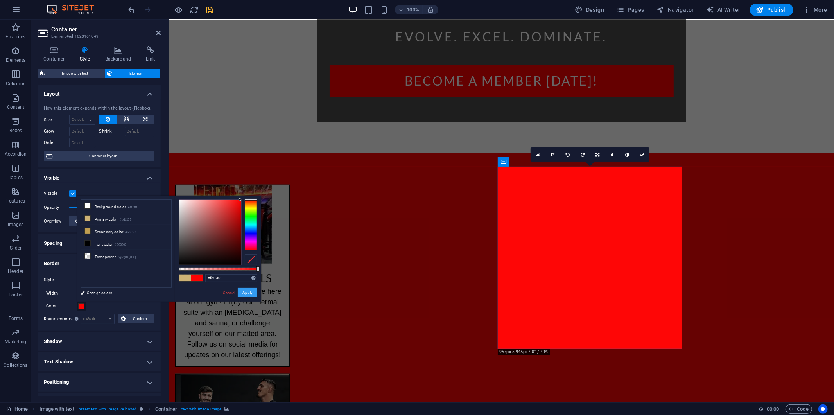
click at [251, 292] on button "Apply" at bounding box center [248, 292] width 20 height 9
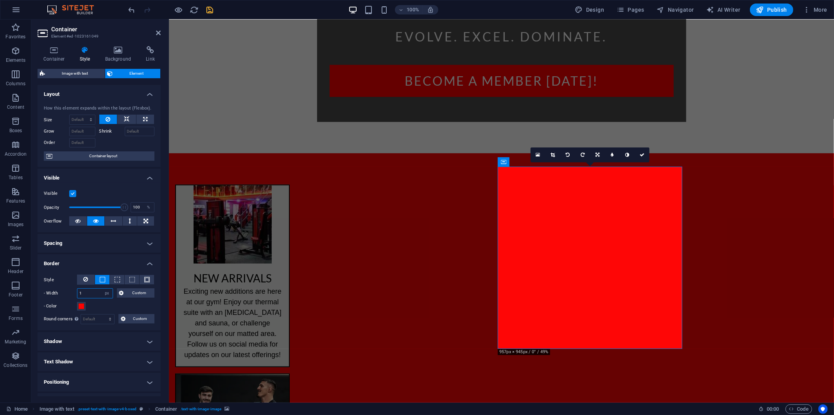
click at [90, 291] on input "1" at bounding box center [94, 293] width 35 height 9
drag, startPoint x: 90, startPoint y: 291, endPoint x: 56, endPoint y: 291, distance: 34.0
click at [56, 291] on div "- Width 1 auto px rem % vh vw Custom Custom" at bounding box center [99, 293] width 111 height 10
type input "5"
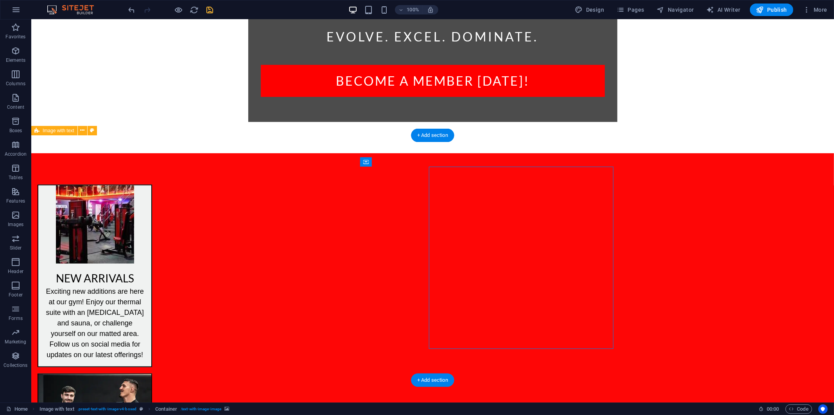
select select "px"
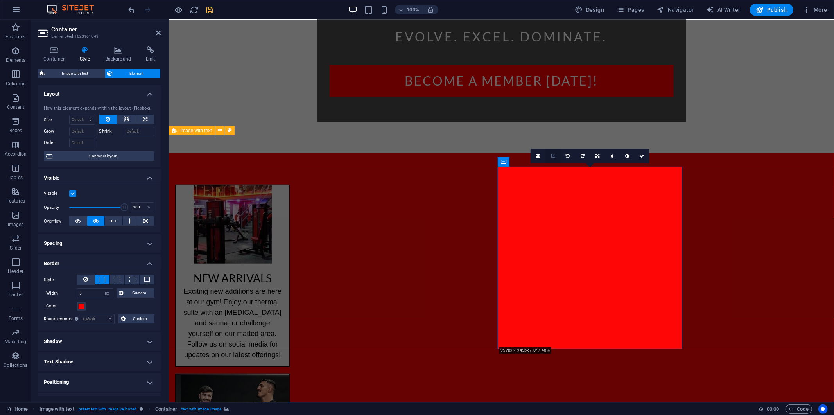
click at [554, 154] on icon at bounding box center [553, 156] width 4 height 5
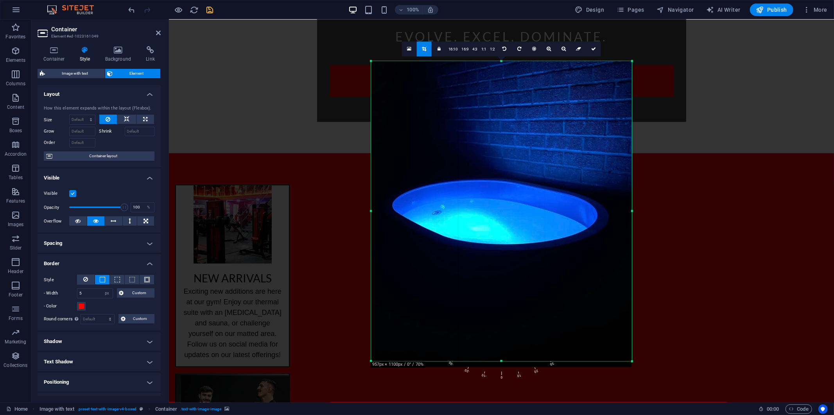
drag, startPoint x: 505, startPoint y: 363, endPoint x: 505, endPoint y: 357, distance: 6.3
click at [505, 357] on div "180 170 160 150 140 130 120 110 100 90 80 70 60 50 40 30 20 10 0 -10 -20 -30 -4…" at bounding box center [501, 211] width 261 height 300
click at [722, 327] on div at bounding box center [501, 358] width 665 height 677
drag, startPoint x: 592, startPoint y: 48, endPoint x: 491, endPoint y: 143, distance: 138.6
click at [592, 48] on icon at bounding box center [593, 49] width 5 height 5
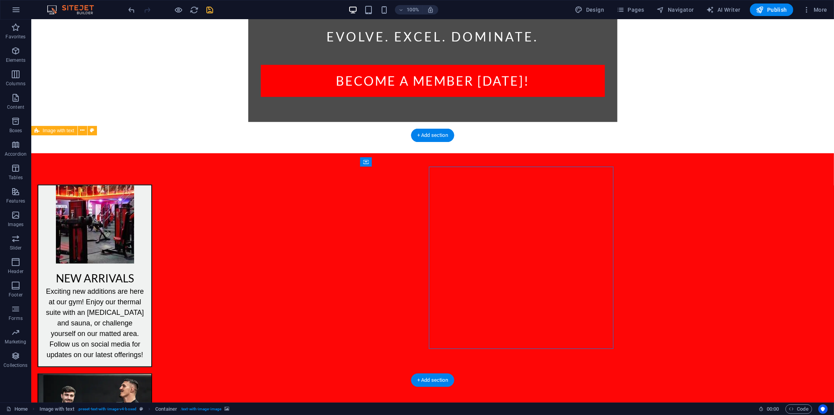
select select "px"
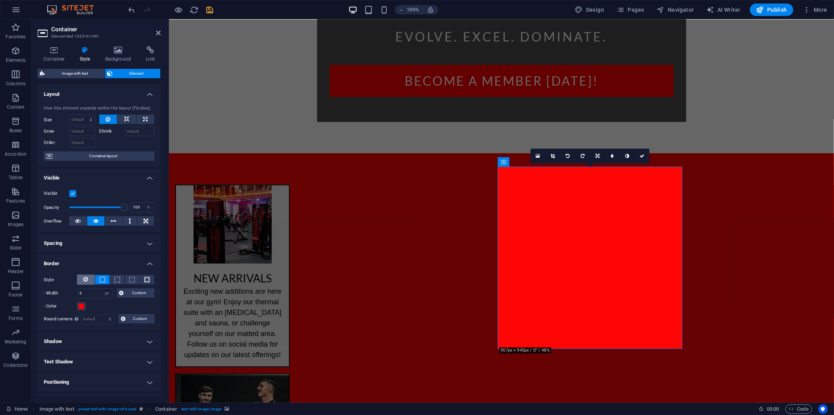
click at [89, 278] on button at bounding box center [86, 280] width 18 height 10
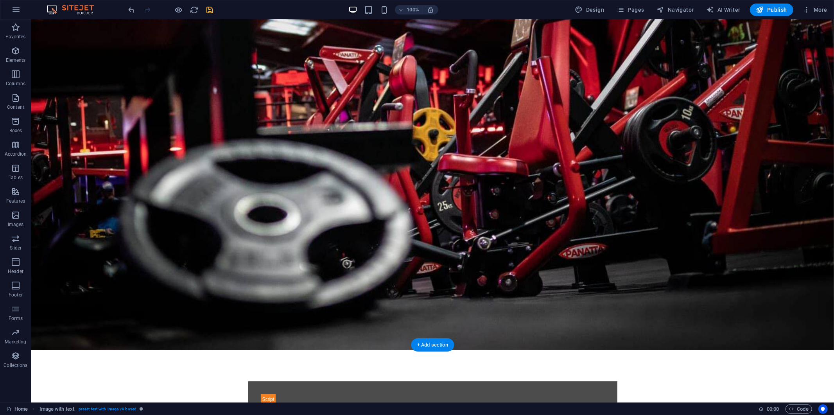
scroll to position [52, 0]
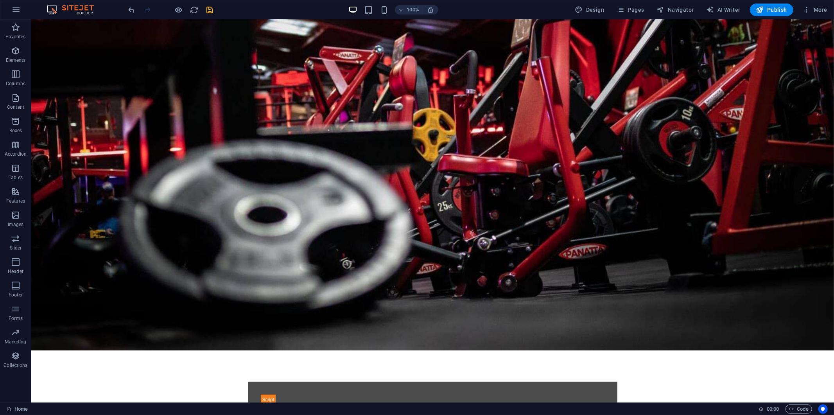
click at [210, 9] on icon "save" at bounding box center [210, 9] width 9 height 9
click at [63, 33] on figure at bounding box center [432, 158] width 803 height 383
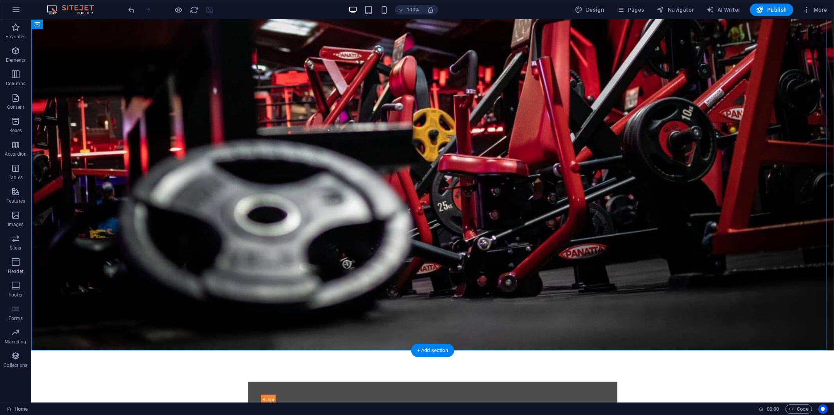
click at [63, 33] on figure at bounding box center [432, 158] width 803 height 383
select select "%"
select select "vh"
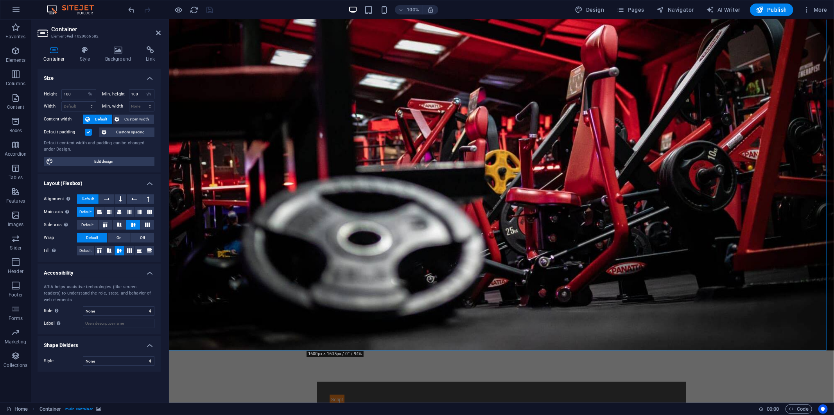
click at [799, 141] on figure at bounding box center [501, 158] width 665 height 383
click at [811, 13] on span "More" at bounding box center [815, 10] width 25 height 8
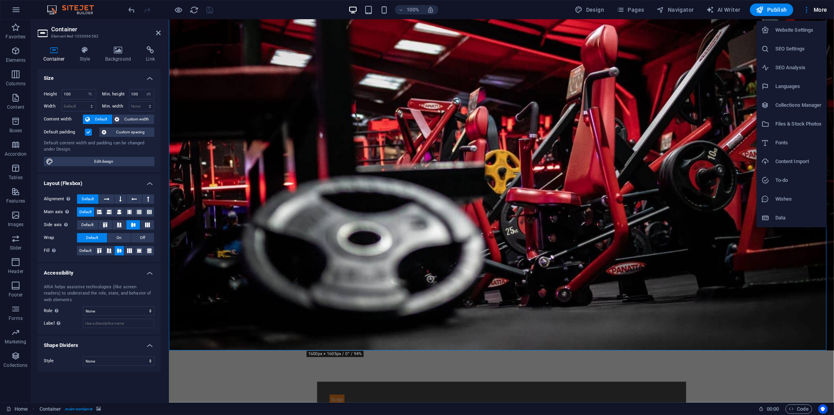
click at [290, 95] on div at bounding box center [417, 207] width 834 height 415
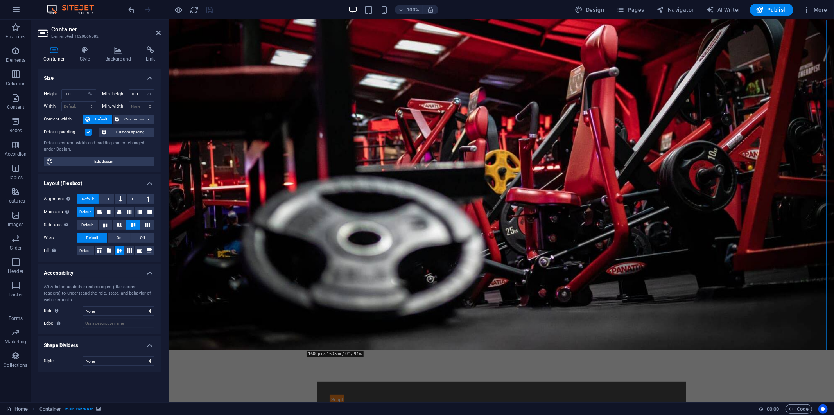
click at [733, 65] on figure at bounding box center [501, 158] width 665 height 383
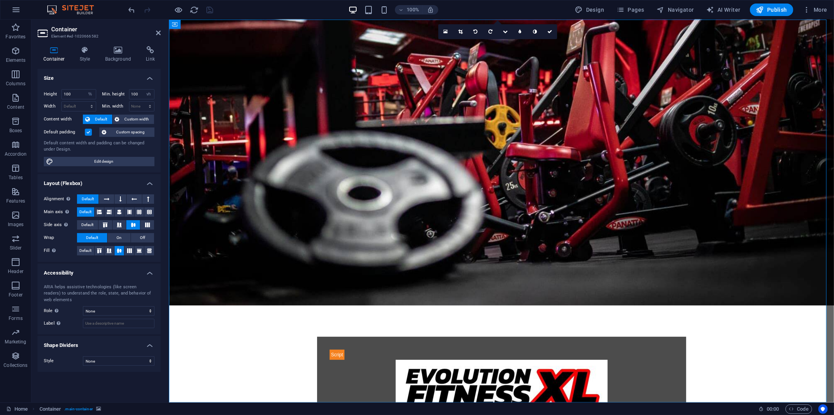
scroll to position [0, 0]
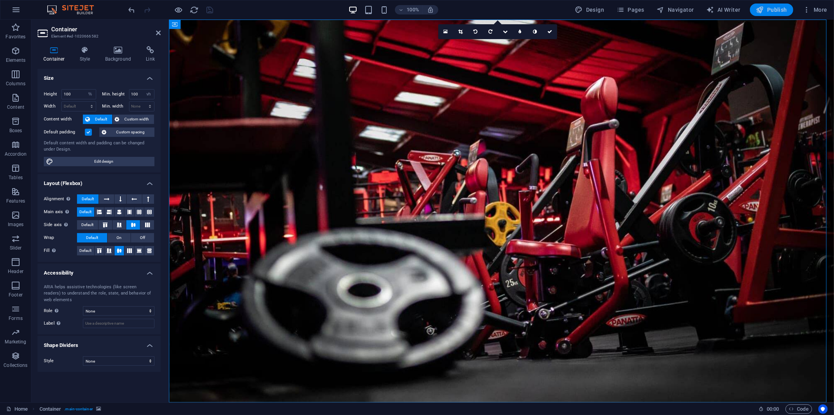
click at [767, 7] on span "Publish" at bounding box center [771, 10] width 31 height 8
